Goal: Information Seeking & Learning: Learn about a topic

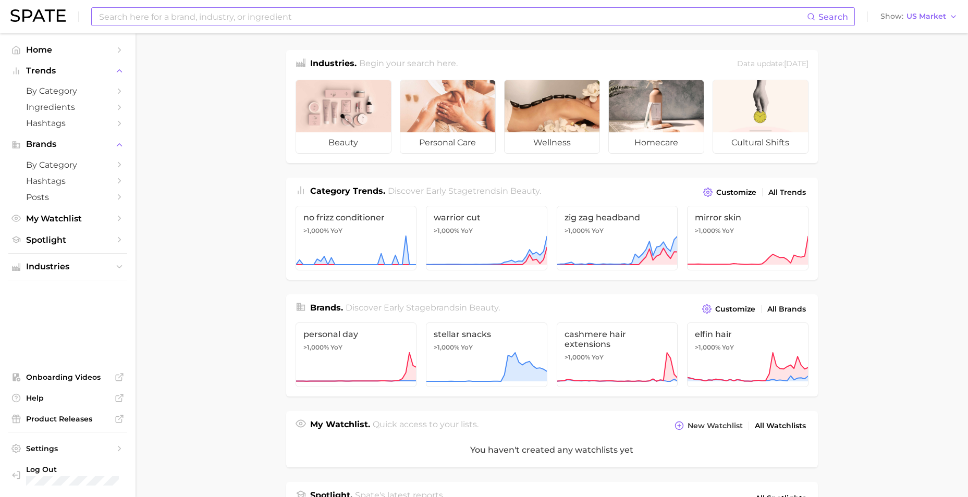
click at [149, 14] on input at bounding box center [452, 17] width 709 height 18
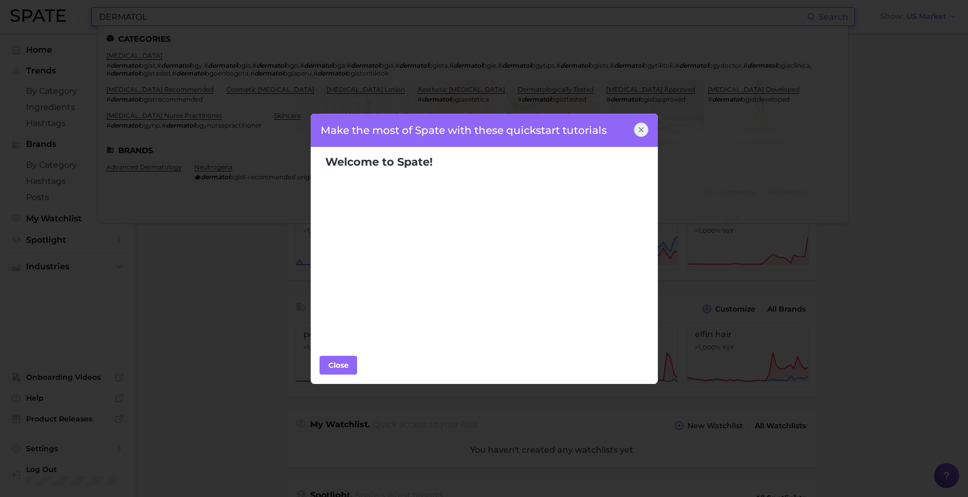
type input "DERMATOL"
click at [636, 134] on div at bounding box center [641, 130] width 15 height 15
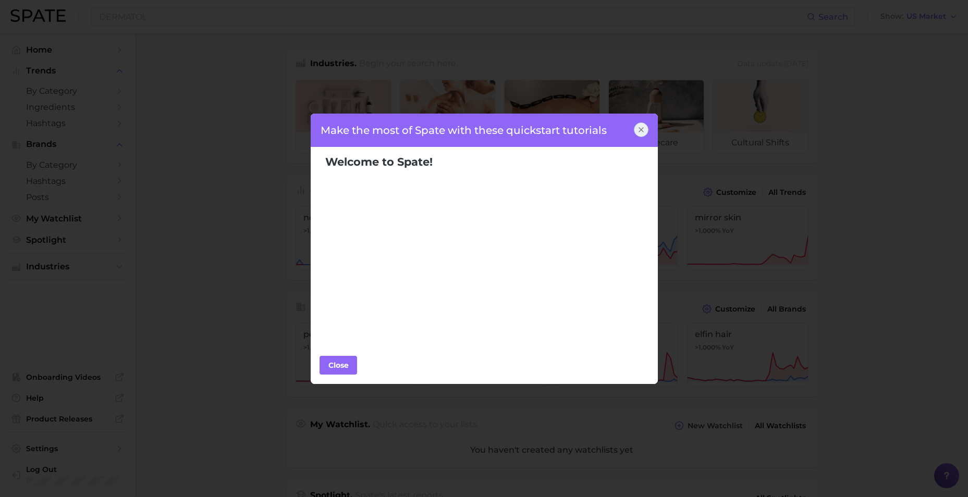
click at [640, 131] on icon at bounding box center [641, 130] width 8 height 8
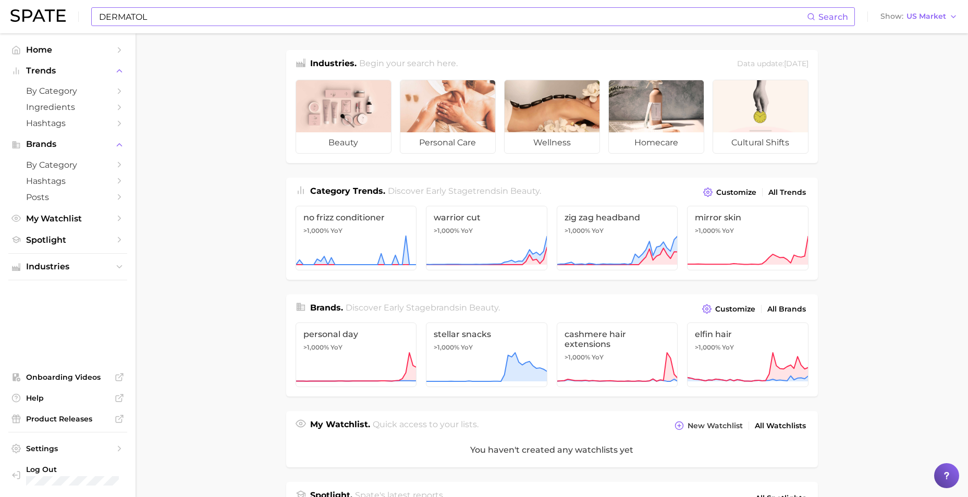
click at [202, 13] on input "DERMATOL" at bounding box center [452, 17] width 709 height 18
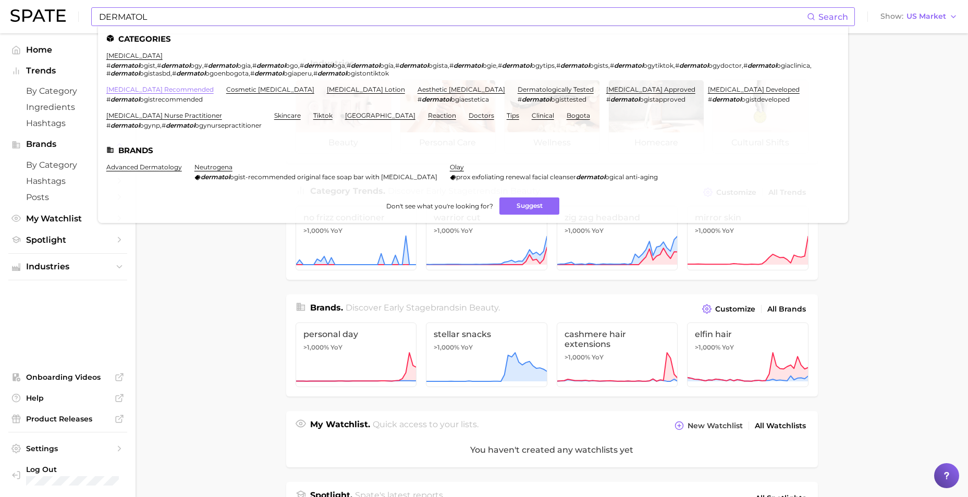
click at [178, 90] on link "[MEDICAL_DATA] recommended" at bounding box center [159, 90] width 107 height 8
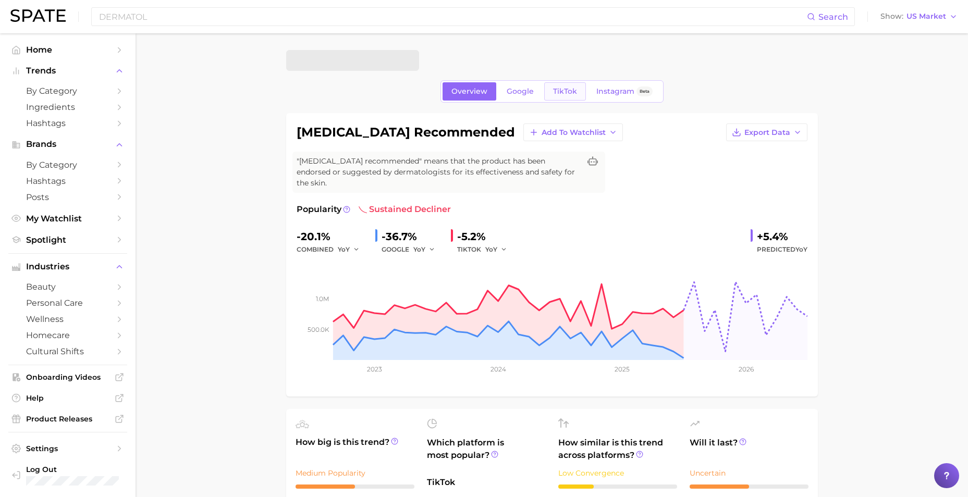
click at [564, 92] on span "TikTok" at bounding box center [565, 91] width 24 height 9
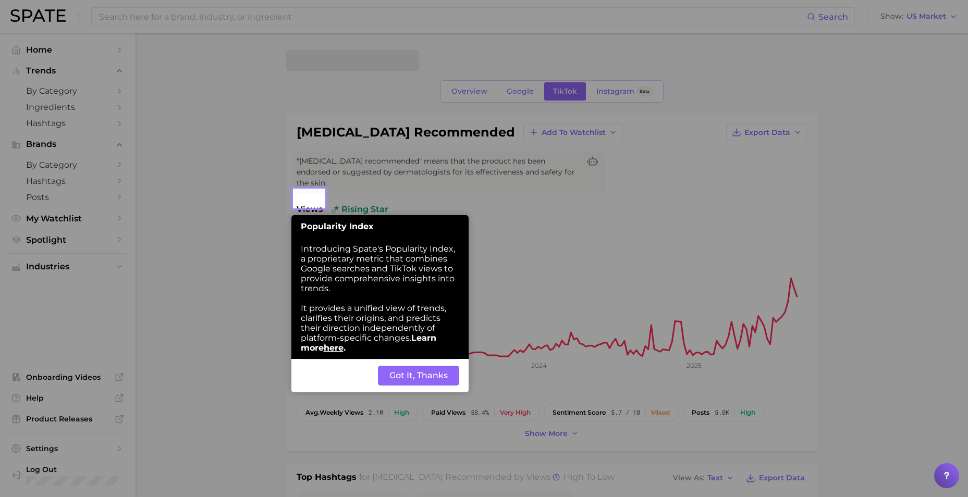
click at [442, 373] on button "Got It, Thanks" at bounding box center [418, 376] width 81 height 20
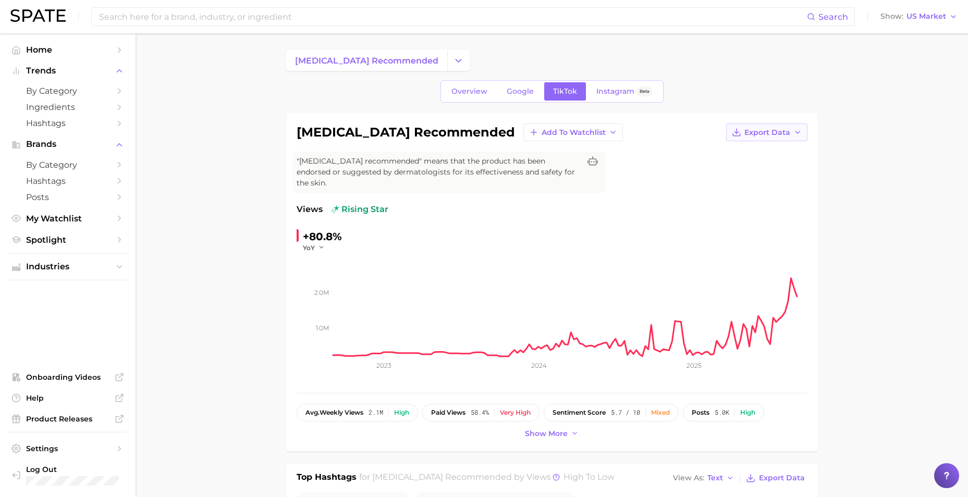
click at [762, 130] on span "Export Data" at bounding box center [768, 132] width 46 height 9
click at [757, 158] on button "Time Series CSV" at bounding box center [750, 151] width 115 height 19
click at [601, 95] on span "Instagram" at bounding box center [616, 91] width 38 height 9
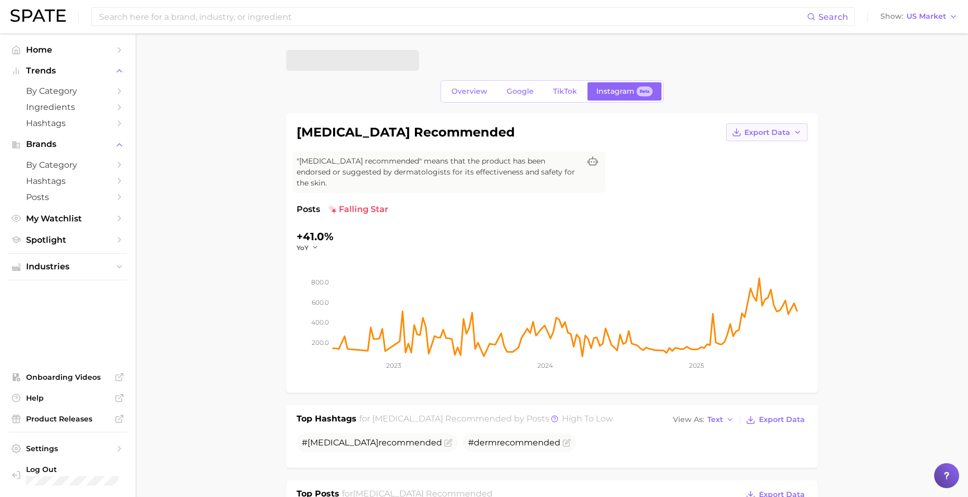
click at [745, 132] on span "Export Data" at bounding box center [768, 132] width 46 height 9
click at [752, 153] on span "Time Series CSV" at bounding box center [741, 152] width 61 height 9
click at [302, 244] on span "YoY" at bounding box center [303, 248] width 12 height 9
click at [321, 314] on span "WoW" at bounding box center [312, 318] width 20 height 9
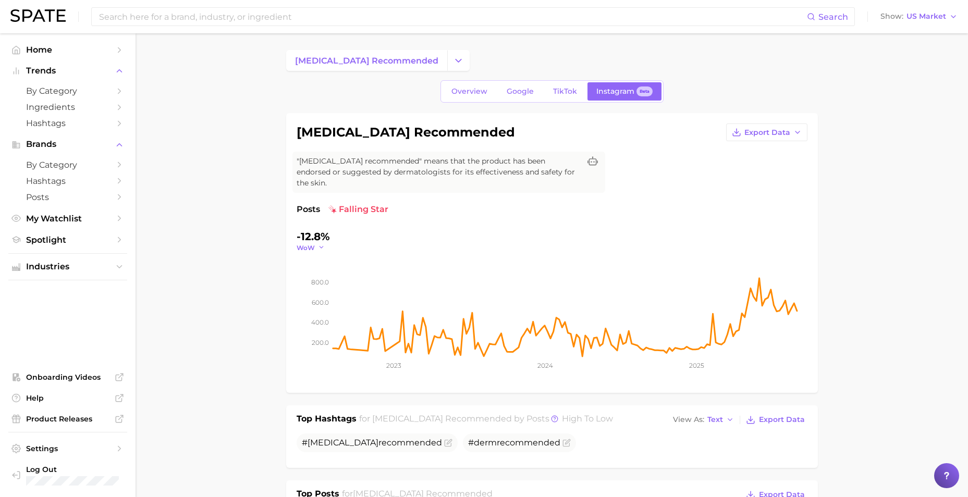
click at [313, 244] on span "WoW" at bounding box center [306, 248] width 18 height 9
click at [329, 291] on button "MoM" at bounding box center [354, 300] width 115 height 19
click at [305, 244] on span "MoM" at bounding box center [305, 248] width 16 height 9
click at [314, 277] on span "QoQ" at bounding box center [310, 281] width 17 height 9
drag, startPoint x: 206, startPoint y: 149, endPoint x: 562, endPoint y: 101, distance: 358.9
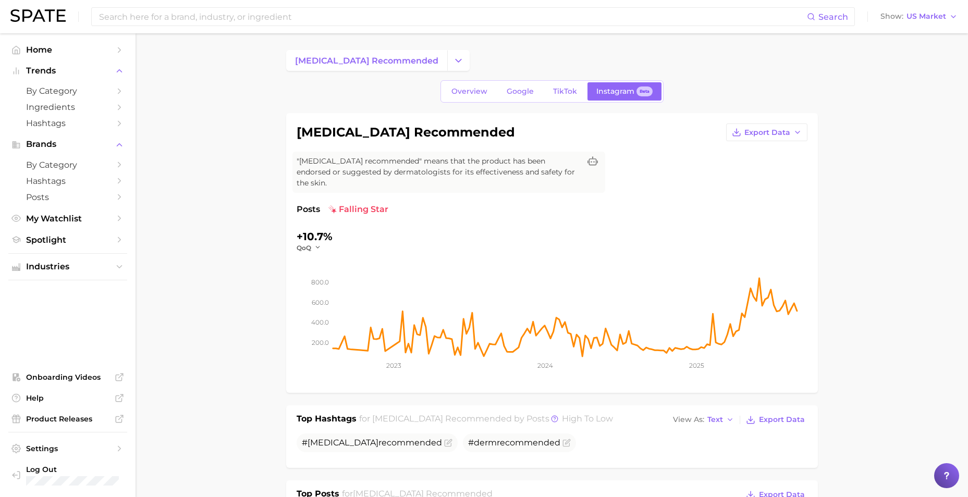
click at [535, 92] on link "Google" at bounding box center [520, 91] width 45 height 18
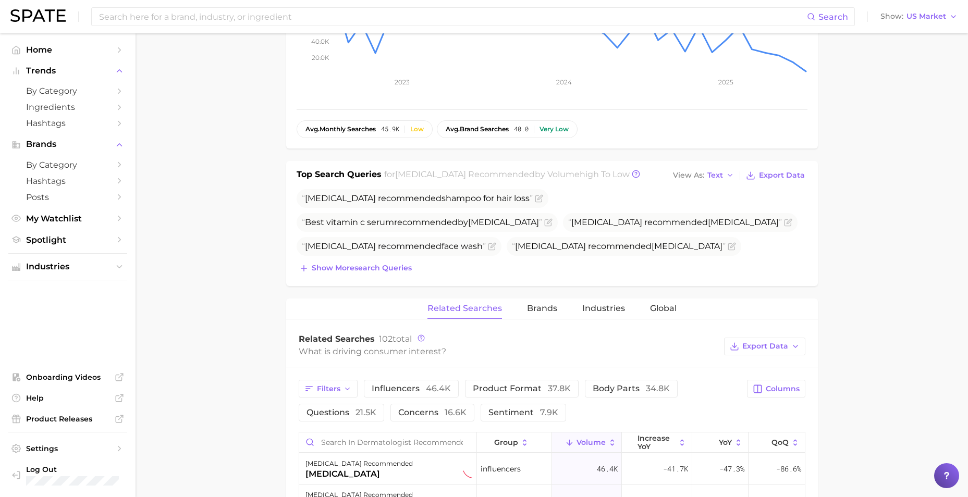
scroll to position [313, 0]
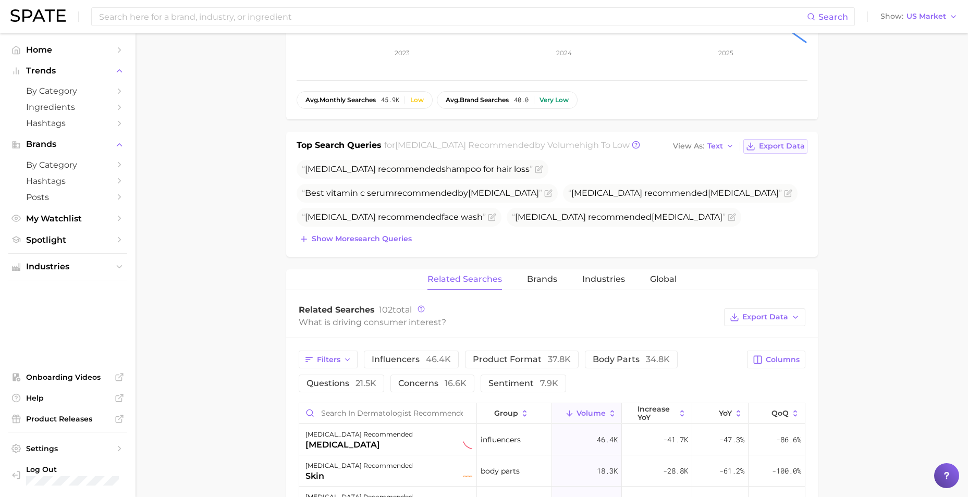
click at [779, 142] on span "Export Data" at bounding box center [782, 146] width 46 height 9
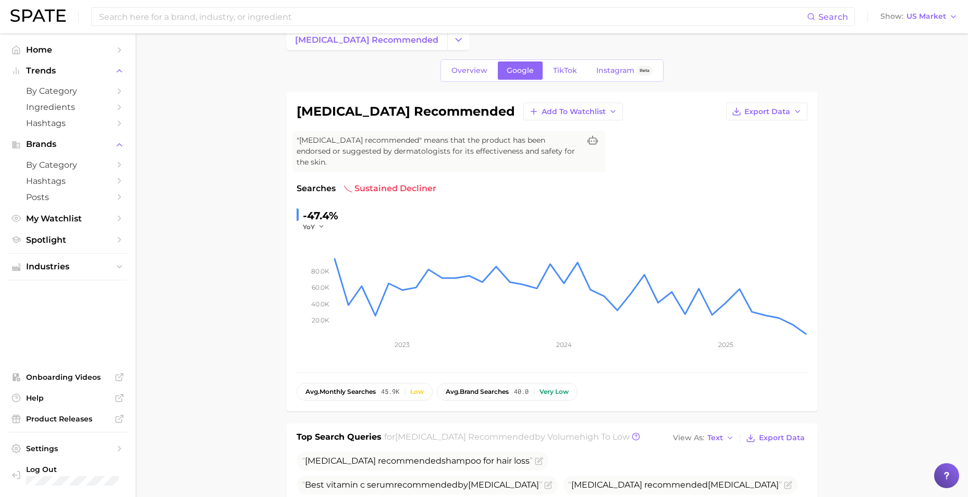
scroll to position [0, 0]
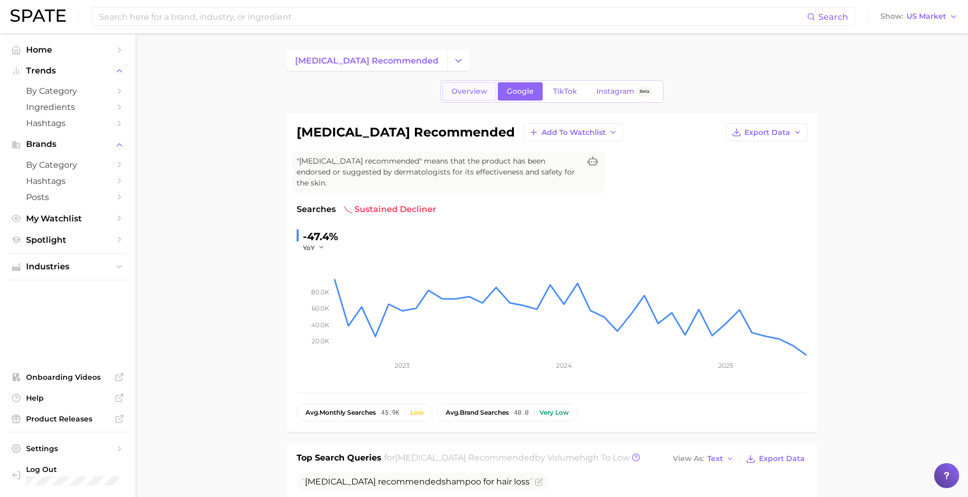
click at [479, 89] on span "Overview" at bounding box center [470, 91] width 36 height 9
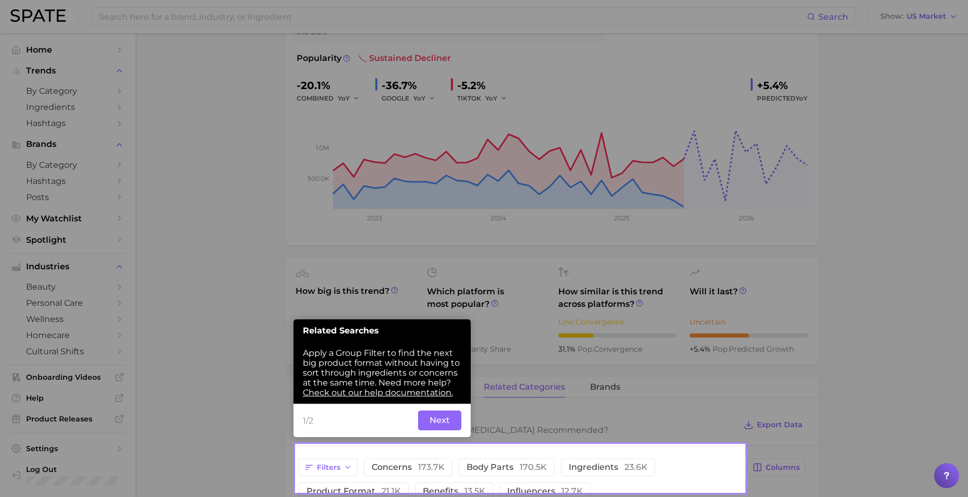
scroll to position [168, 0]
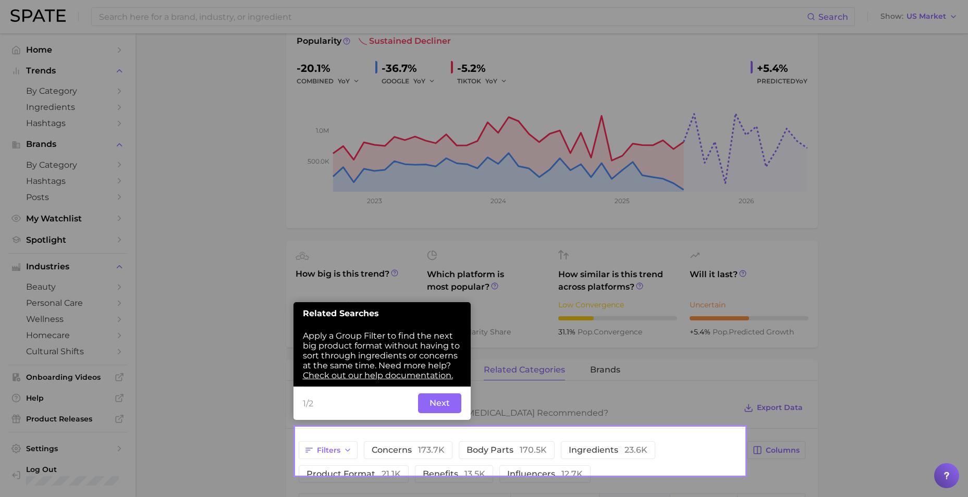
click at [445, 403] on button "Next" at bounding box center [439, 404] width 43 height 20
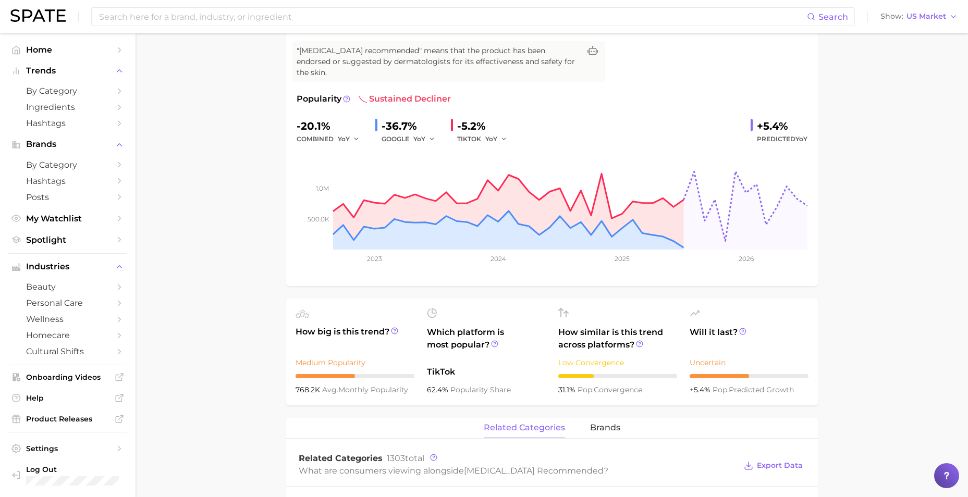
scroll to position [0, 0]
